Goal: Transaction & Acquisition: Book appointment/travel/reservation

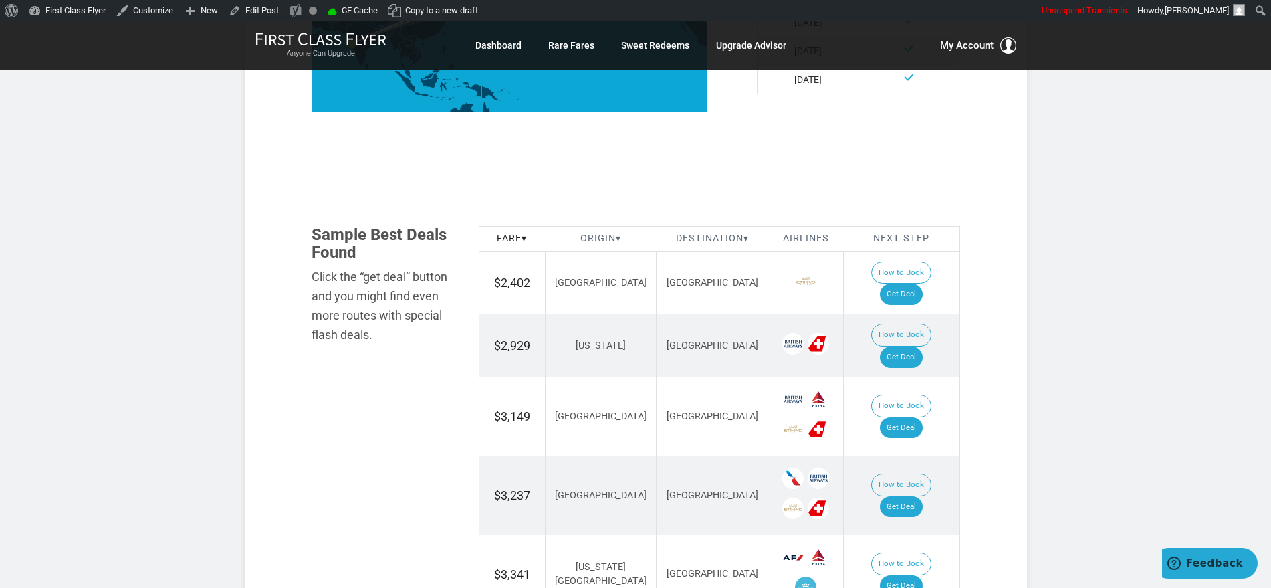
scroll to position [502, 0]
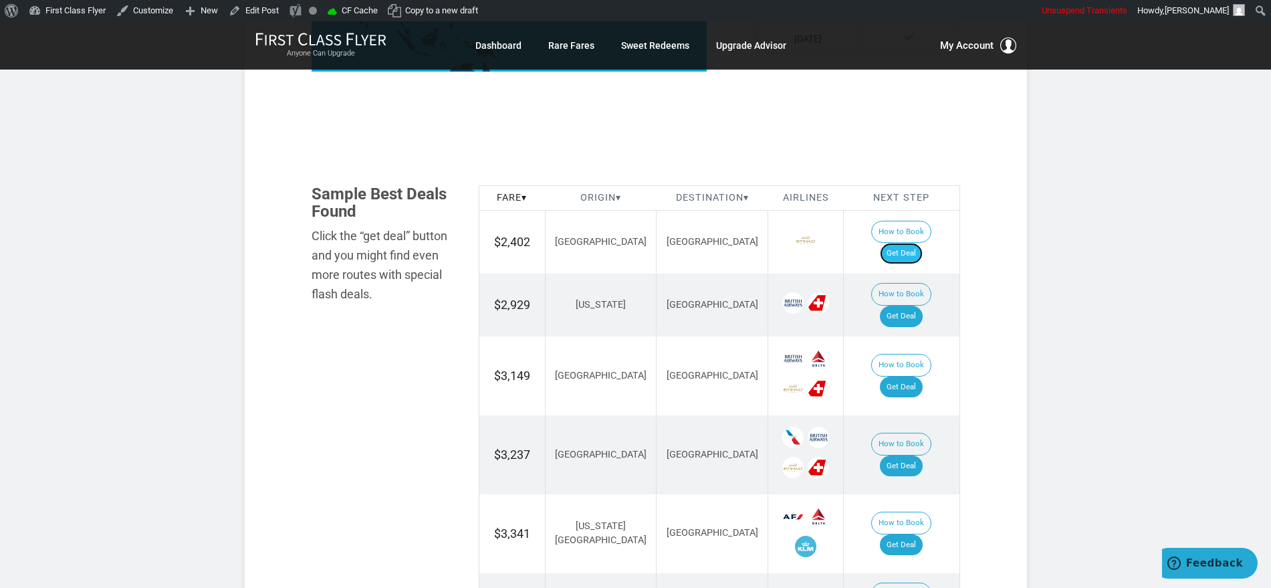
click at [919, 243] on link "Get Deal" at bounding box center [901, 253] width 43 height 21
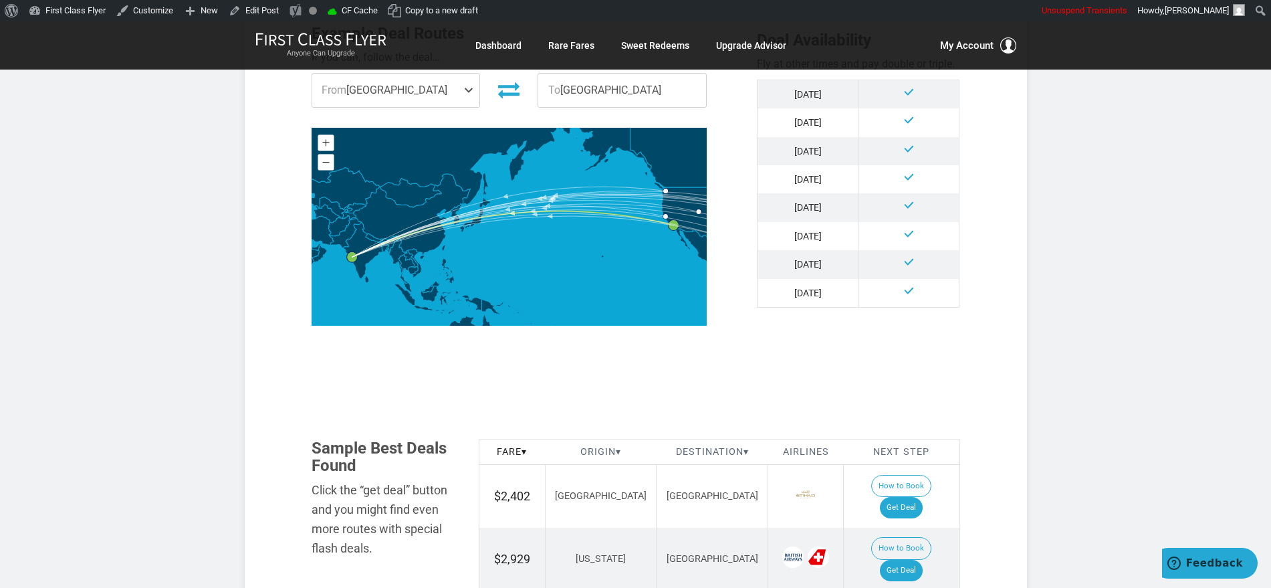
scroll to position [585, 0]
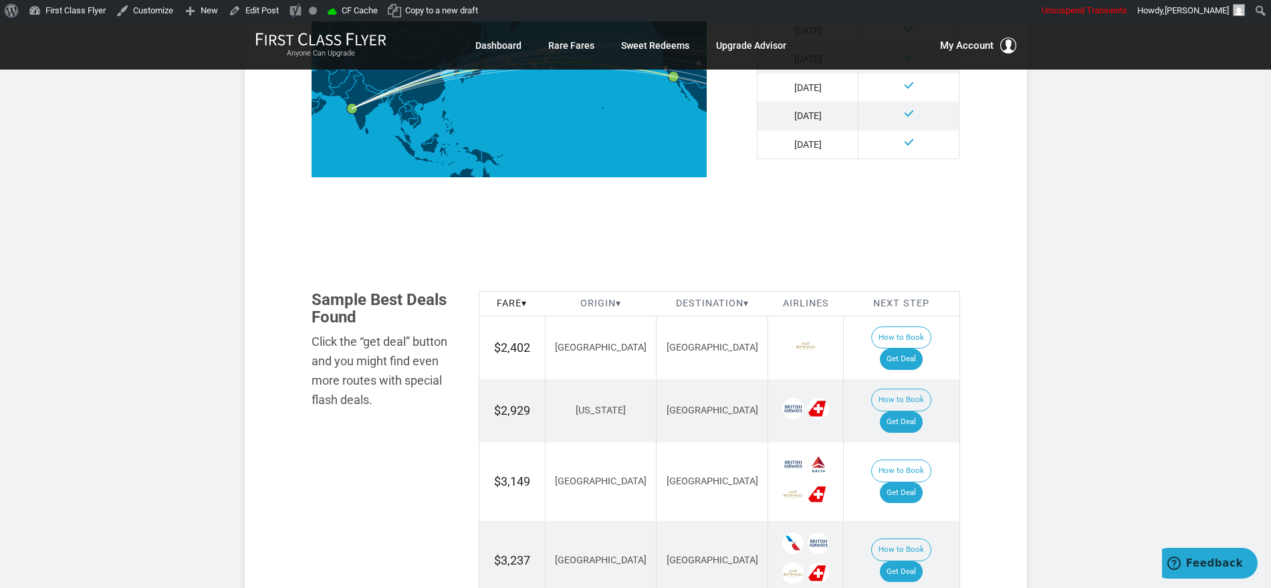
drag, startPoint x: 685, startPoint y: 249, endPoint x: 808, endPoint y: 267, distance: 124.5
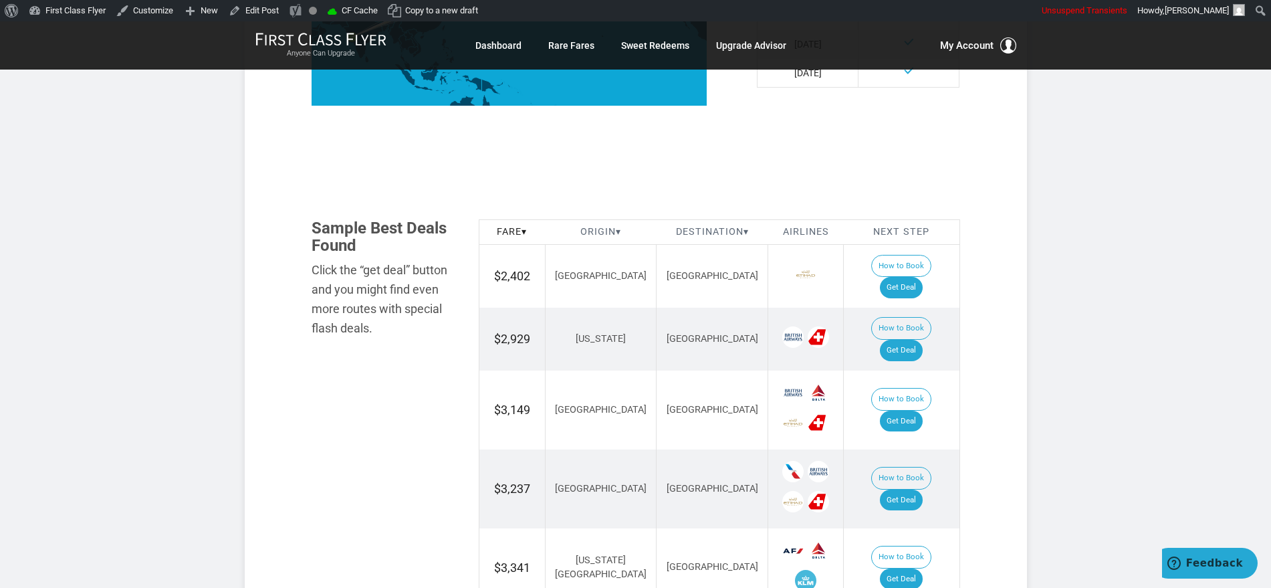
scroll to position [752, 0]
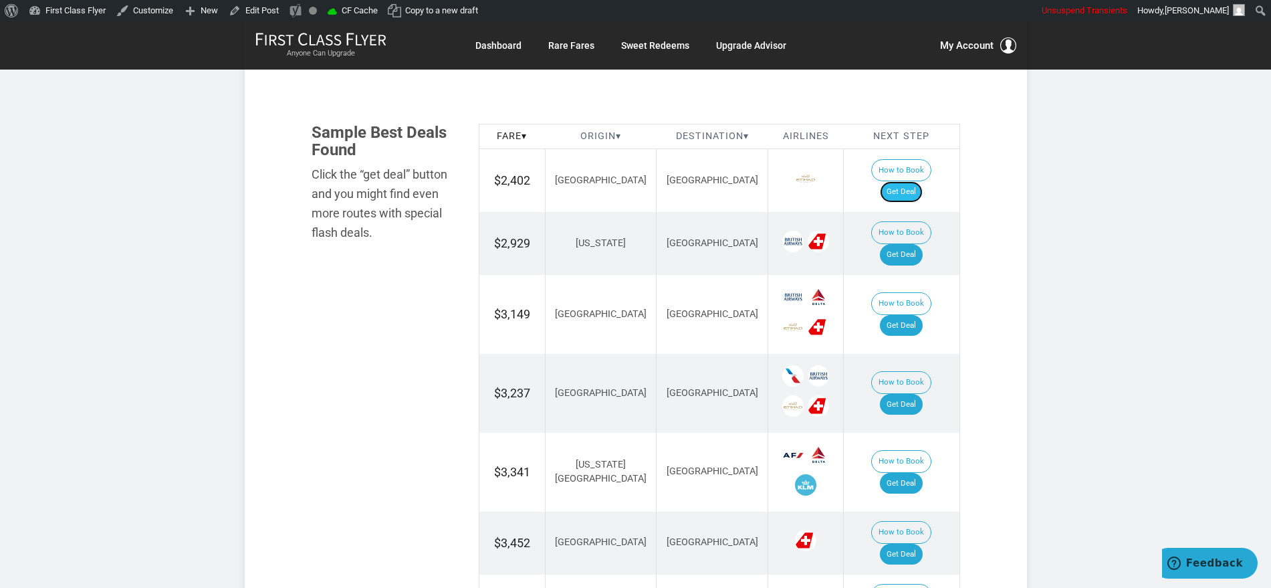
click at [923, 181] on link "Get Deal" at bounding box center [901, 191] width 43 height 21
